Goal: Task Accomplishment & Management: Use online tool/utility

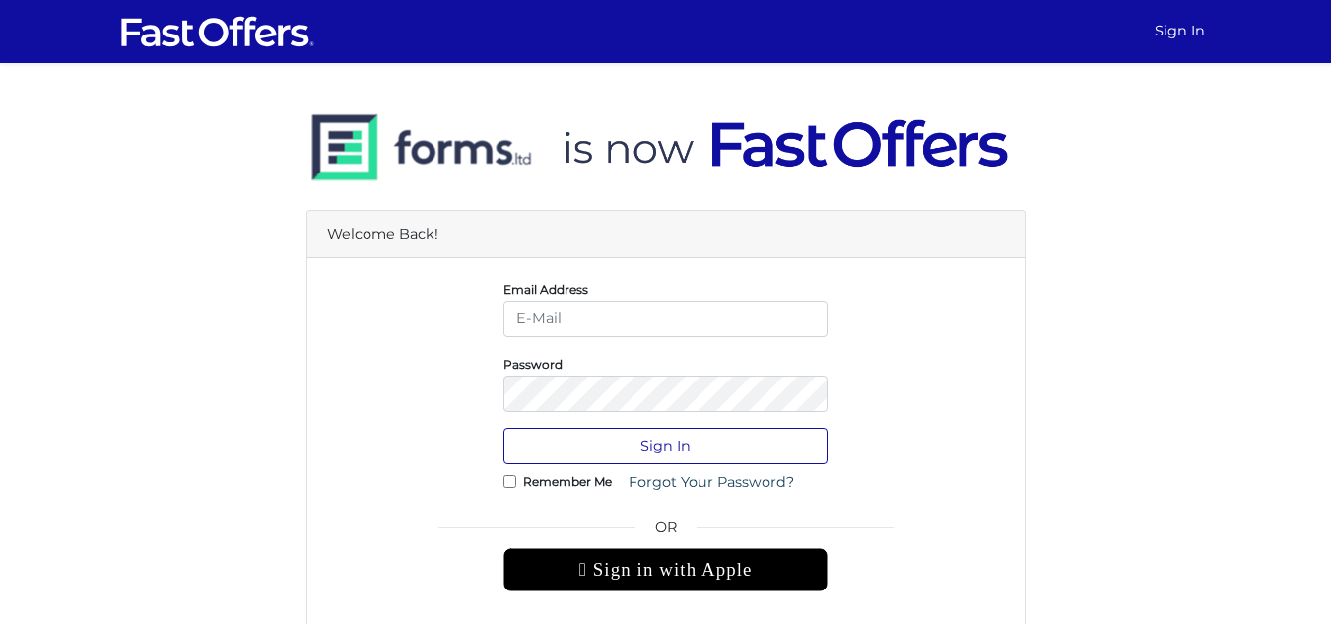
type input "[PERSON_NAME][EMAIL_ADDRESS][DOMAIN_NAME]"
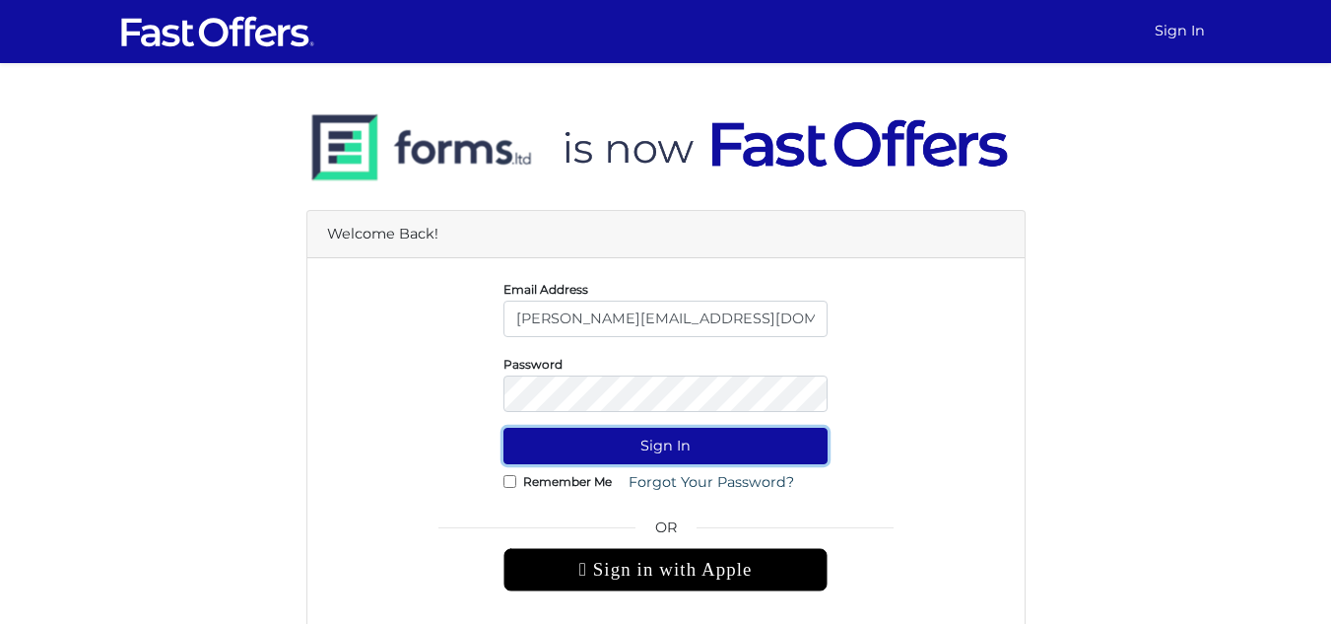
click at [704, 433] on button "Sign In" at bounding box center [665, 446] width 324 height 36
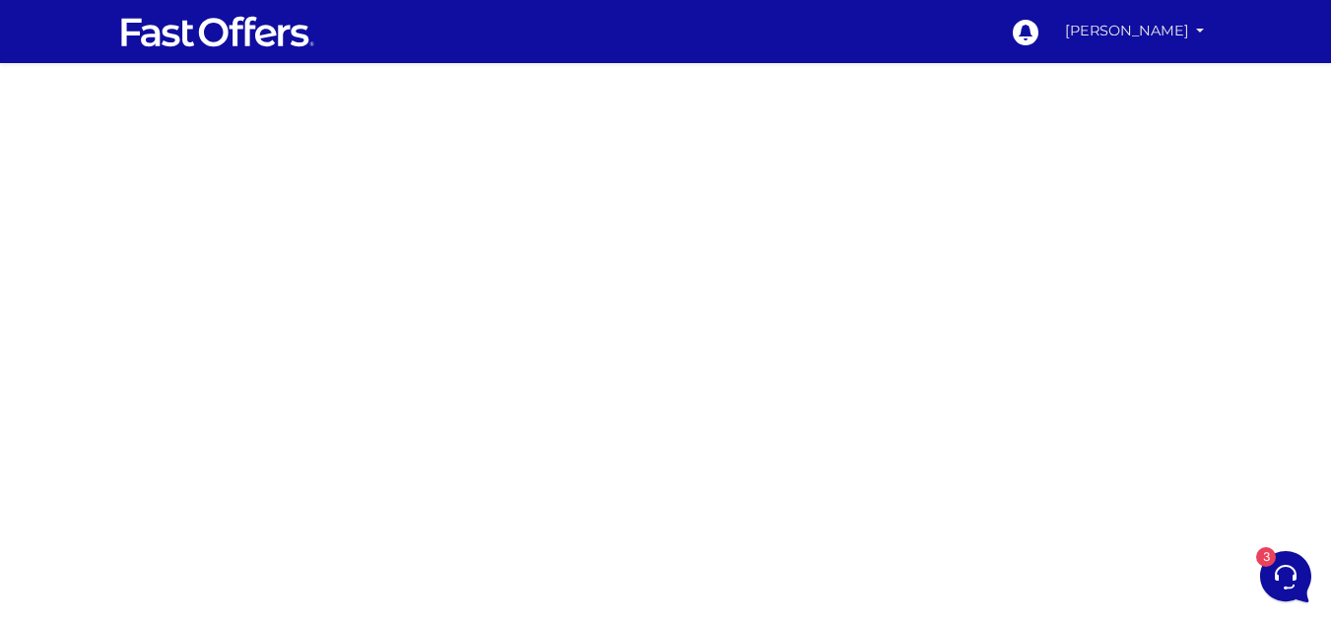
click at [1126, 36] on link "Avesha Maharaj" at bounding box center [1135, 31] width 156 height 38
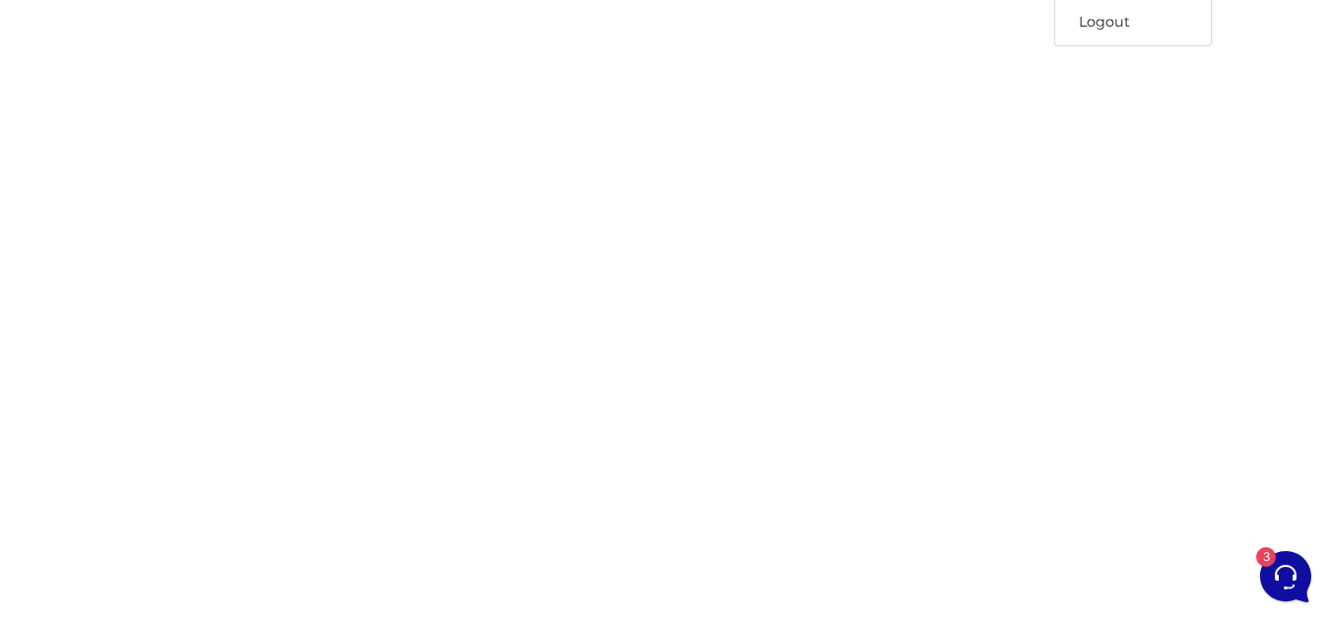
scroll to position [158, 0]
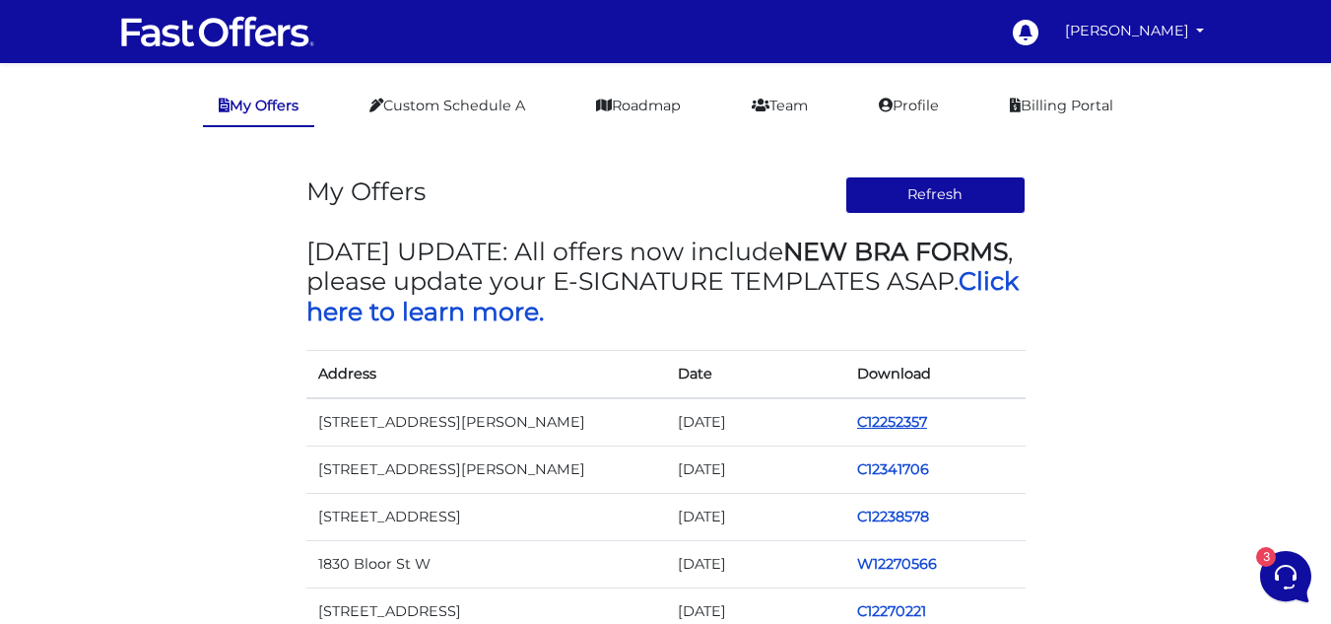
click at [881, 417] on link "C12252357" at bounding box center [892, 422] width 70 height 18
